Goal: Task Accomplishment & Management: Manage account settings

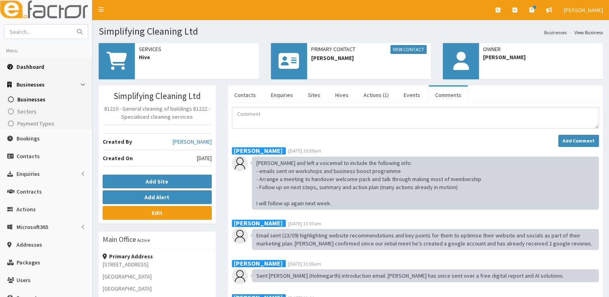
click at [27, 65] on span "Dashboard" at bounding box center [31, 66] width 28 height 7
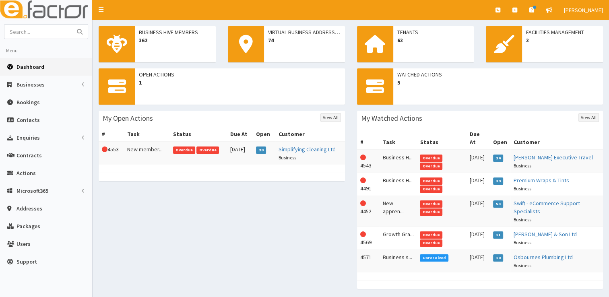
click at [151, 149] on td "New member..." at bounding box center [147, 153] width 46 height 23
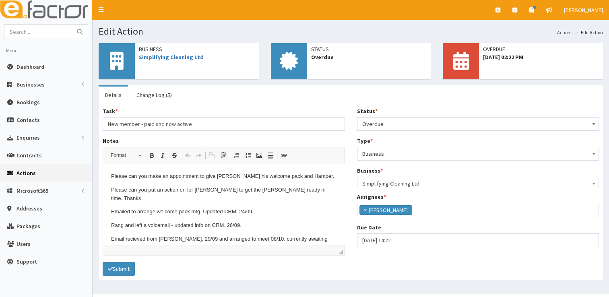
scroll to position [95, 0]
click at [439, 122] on span "Overdue" at bounding box center [478, 123] width 232 height 11
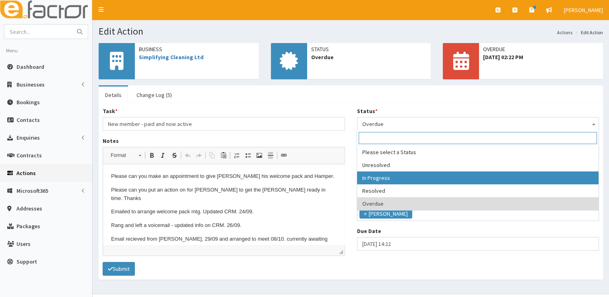
select select "2"
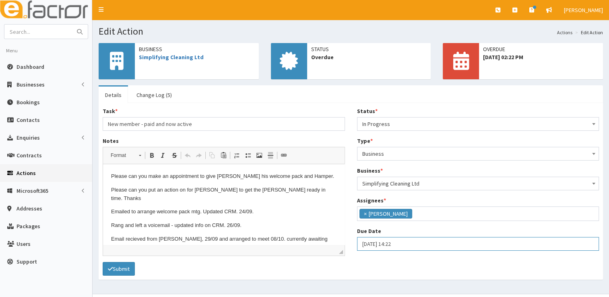
click at [427, 244] on input "04-10-2025 14:22" at bounding box center [478, 244] width 242 height 14
select select "14"
select select "22"
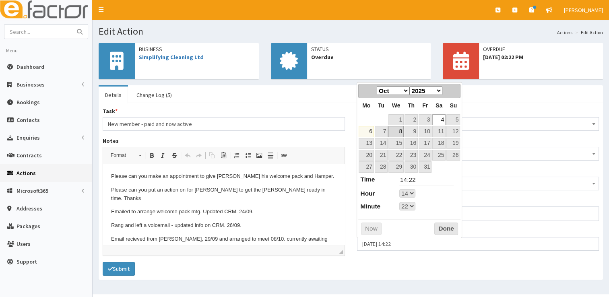
click at [396, 134] on link "8" at bounding box center [395, 131] width 15 height 11
type input "08-10-2025 14:22"
select select "14"
select select "22"
click at [451, 227] on button "Done" at bounding box center [446, 229] width 24 height 13
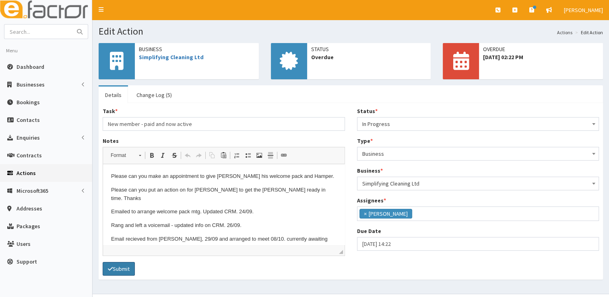
click at [120, 265] on button "Submit" at bounding box center [119, 269] width 32 height 14
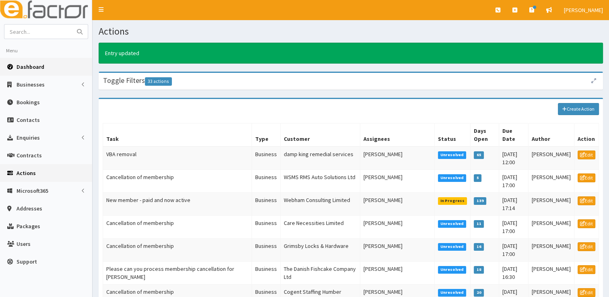
click at [58, 64] on link "Dashboard" at bounding box center [46, 67] width 92 height 18
